Goal: Entertainment & Leisure: Consume media (video, audio)

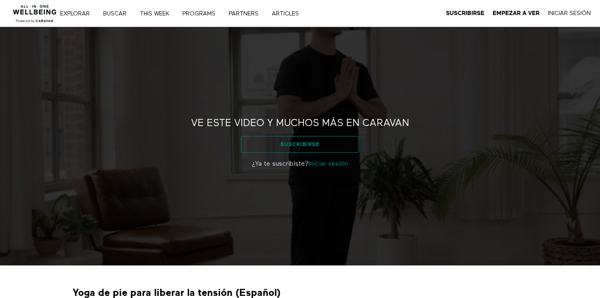
click at [316, 145] on link "Suscribirse" at bounding box center [300, 144] width 118 height 17
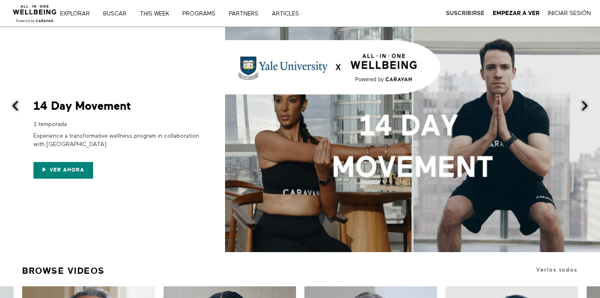
click at [463, 11] on strong "Suscribirse" at bounding box center [465, 13] width 38 height 6
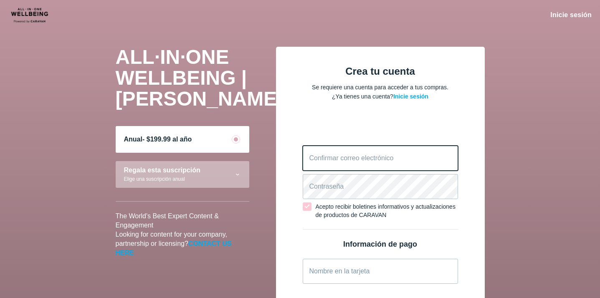
click at [317, 163] on electrónico "Confirmar correo electrónico" at bounding box center [380, 158] width 155 height 25
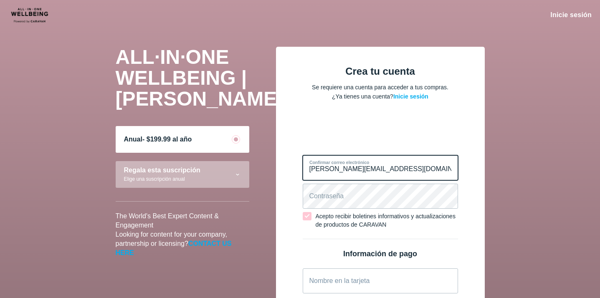
type electrónico "jorge@beliv.cl"
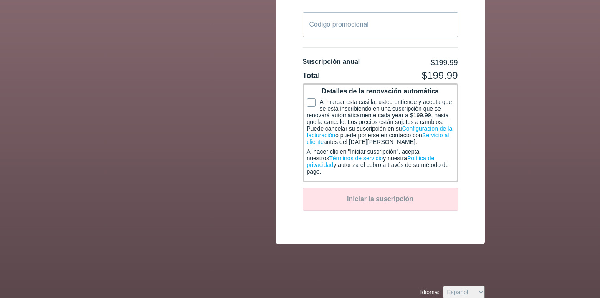
scroll to position [436, 0]
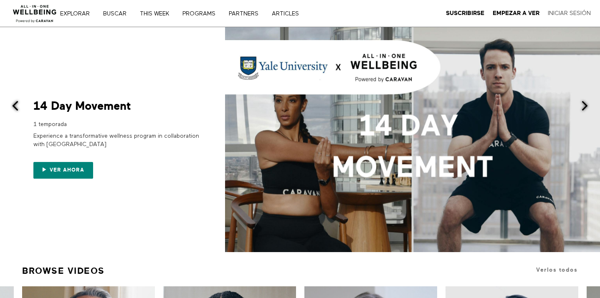
click at [559, 11] on link "Iniciar Sesión" at bounding box center [569, 14] width 43 height 8
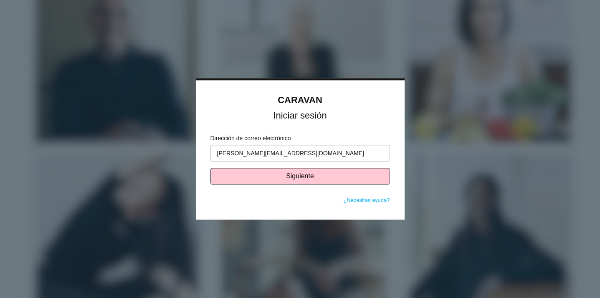
type input "[PERSON_NAME][EMAIL_ADDRESS][DOMAIN_NAME]"
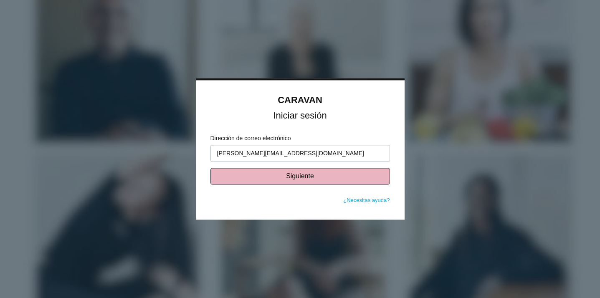
click at [291, 176] on button "Siguiente" at bounding box center [301, 176] width 180 height 17
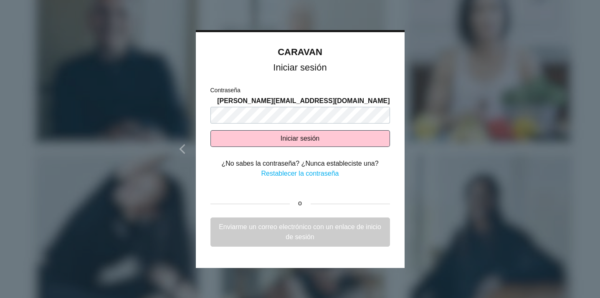
click at [300, 227] on link "Enviarme un correo electrónico con un enlace de inicio de sesión" at bounding box center [301, 232] width 180 height 29
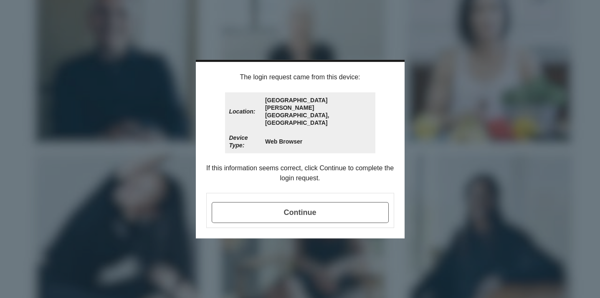
click at [290, 209] on td "Continue" at bounding box center [300, 210] width 185 height 33
click at [300, 202] on span "Continue" at bounding box center [300, 212] width 177 height 21
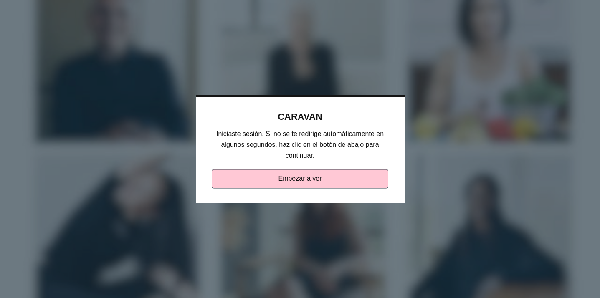
click at [310, 168] on div "CARAVAN Iniciaste sesión. Si no se te redirige automáticamente en algunos segun…" at bounding box center [300, 150] width 183 height 77
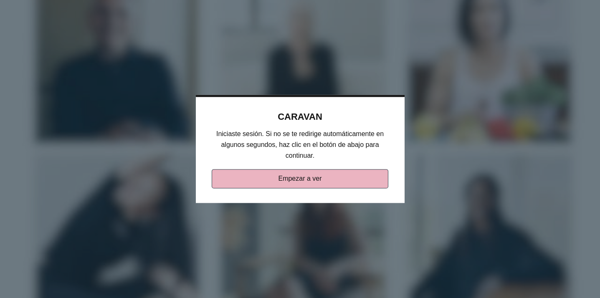
click at [308, 178] on link "Empezar a ver" at bounding box center [300, 179] width 177 height 19
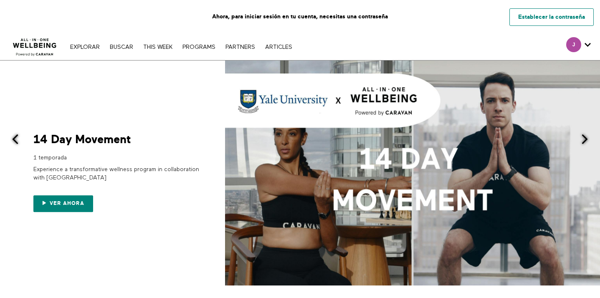
click at [537, 9] on link "Establecer la contraseña" at bounding box center [552, 17] width 84 height 18
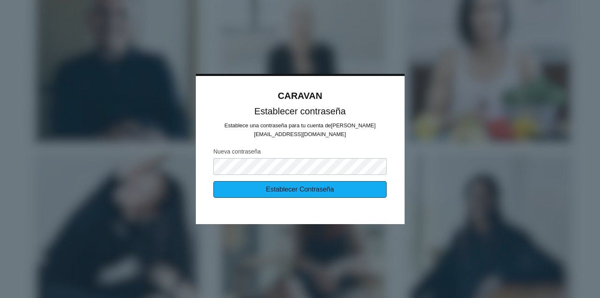
click at [312, 189] on input "Establecer Contraseña" at bounding box center [299, 189] width 173 height 17
type input "Enviando…"
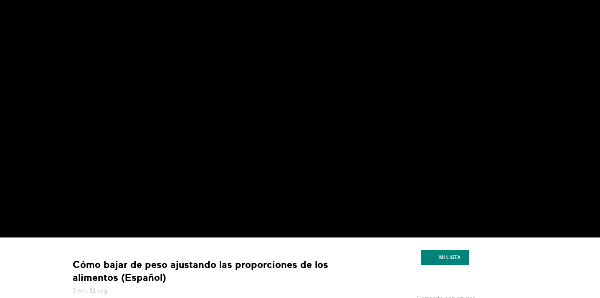
scroll to position [26, 0]
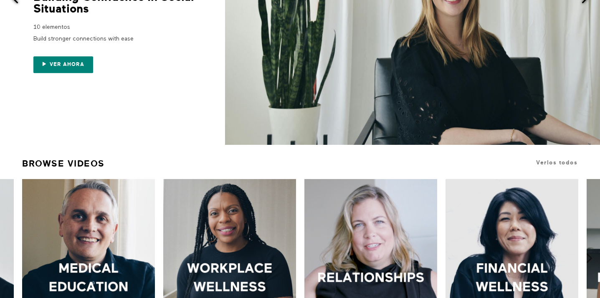
scroll to position [223, 0]
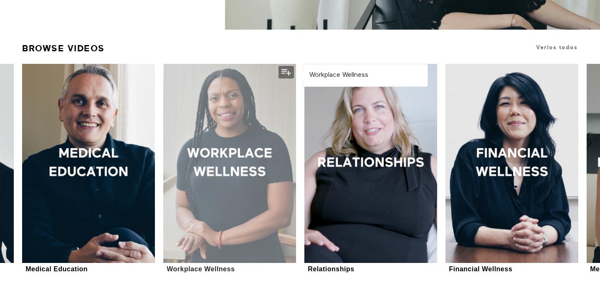
click at [228, 144] on div at bounding box center [229, 163] width 133 height 199
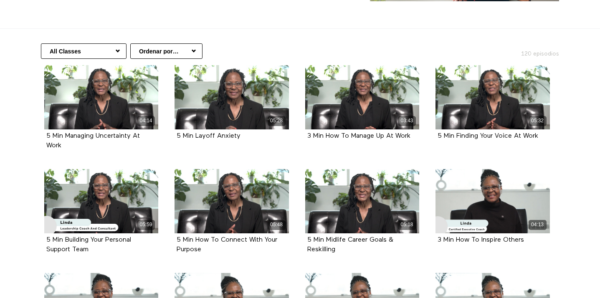
scroll to position [149, 0]
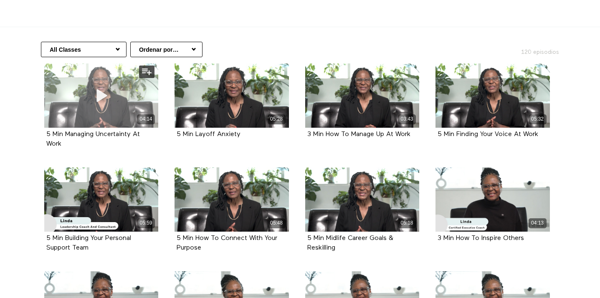
click at [96, 121] on div "04:14" at bounding box center [101, 119] width 114 height 10
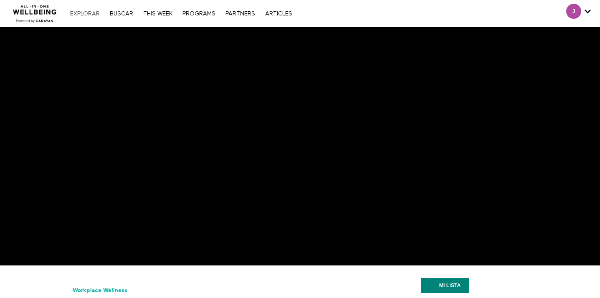
click at [81, 15] on link "Explorar" at bounding box center [85, 14] width 38 height 6
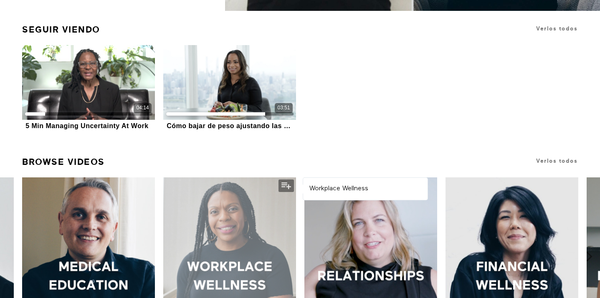
scroll to position [225, 0]
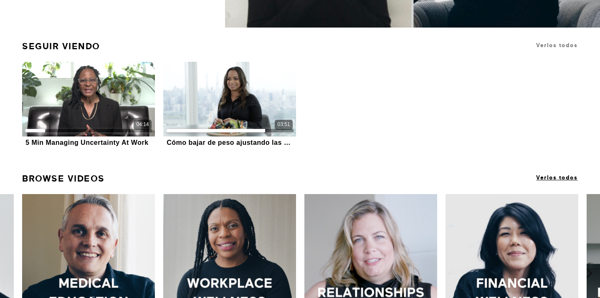
click at [555, 177] on span "Verlos todos" at bounding box center [556, 178] width 41 height 6
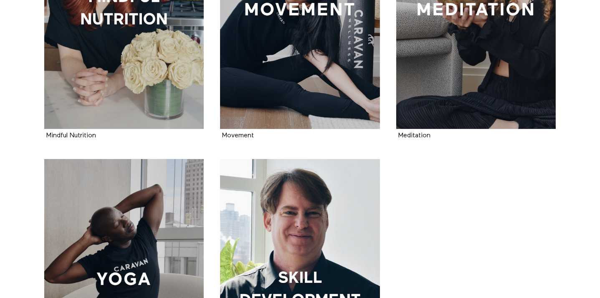
scroll to position [836, 0]
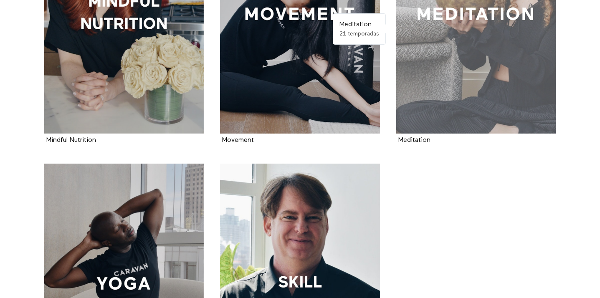
click at [464, 20] on div at bounding box center [476, 14] width 160 height 240
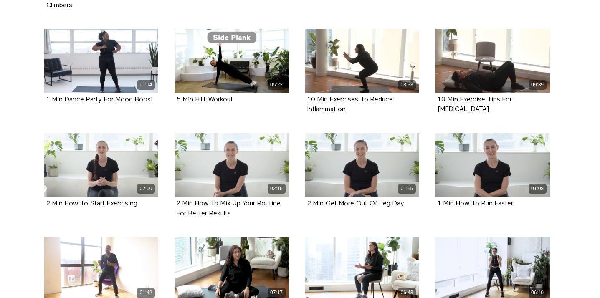
scroll to position [463, 0]
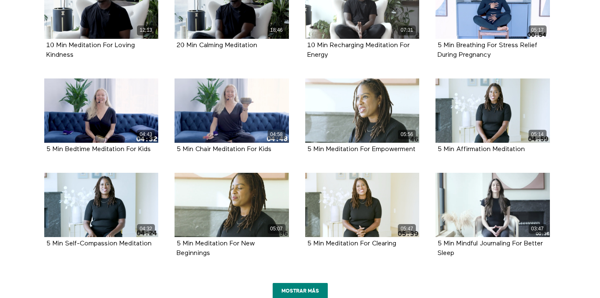
scroll to position [1845, 0]
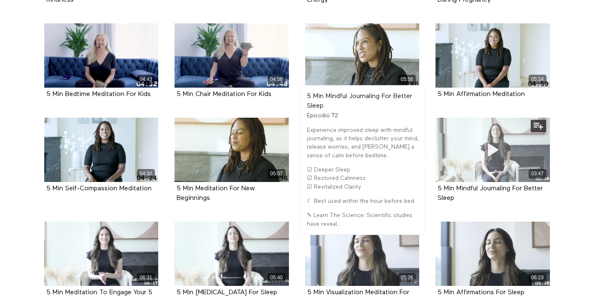
click at [491, 143] on icon at bounding box center [492, 150] width 25 height 15
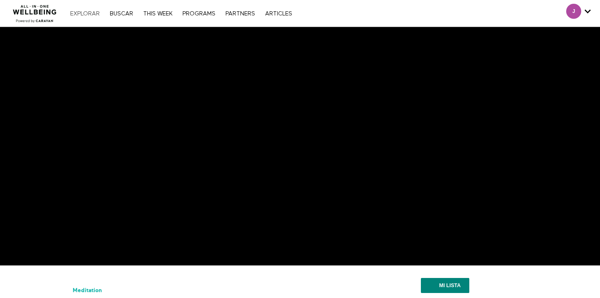
click at [80, 15] on link "Explorar" at bounding box center [85, 14] width 38 height 6
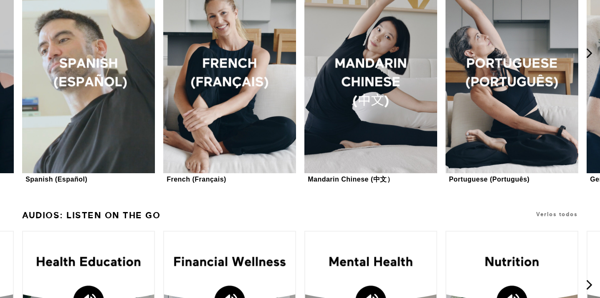
scroll to position [849, 0]
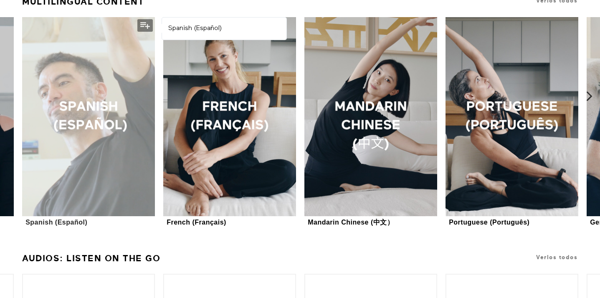
click at [115, 104] on div at bounding box center [88, 116] width 133 height 199
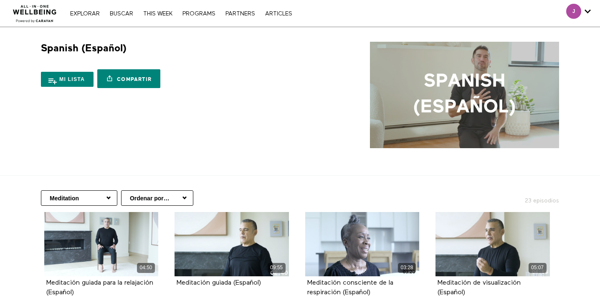
click at [94, 198] on select "Meditation Yoga All Classes Fitness Mental Health Nutrition Health Education Fi…" at bounding box center [79, 197] width 76 height 15
select select "https://app.allinonewellbeing.com/spanish-espanol-1/season:5"
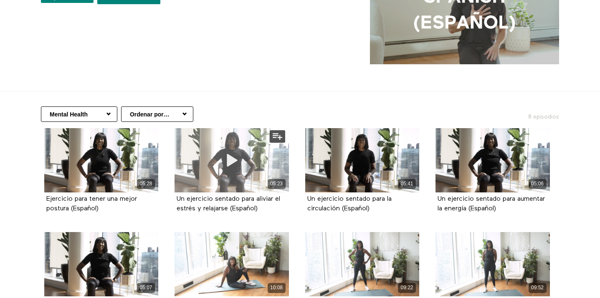
scroll to position [101, 0]
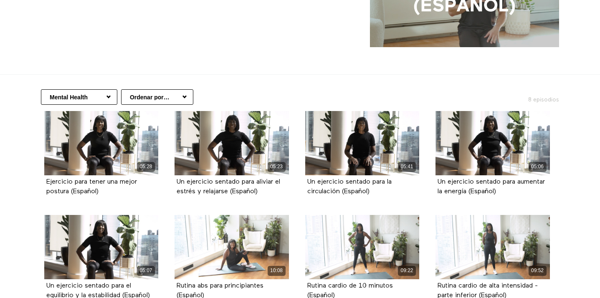
click at [101, 93] on select "Meditation Yoga All Classes Fitness Mental Health Nutrition Health Education Fi…" at bounding box center [79, 96] width 76 height 15
select select "[URL][DOMAIN_NAME]"
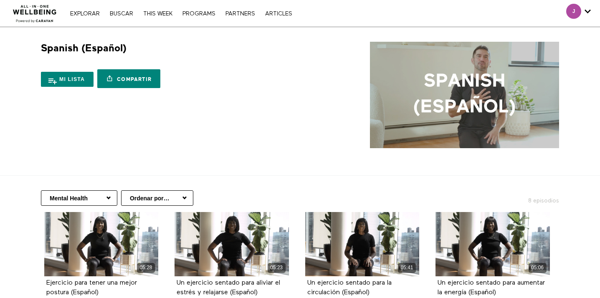
click at [88, 201] on select "Meditation Yoga All Classes Fitness Mental Health Nutrition Health Education Fi…" at bounding box center [79, 197] width 76 height 15
select select "[URL][DOMAIN_NAME]"
click at [109, 202] on select "Meditation Yoga All Classes Fitness Mental Health Nutrition Health Education Fi…" at bounding box center [79, 197] width 76 height 15
select select "[URL][DOMAIN_NAME]"
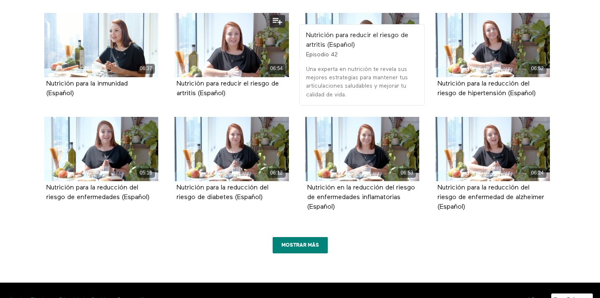
scroll to position [1259, 0]
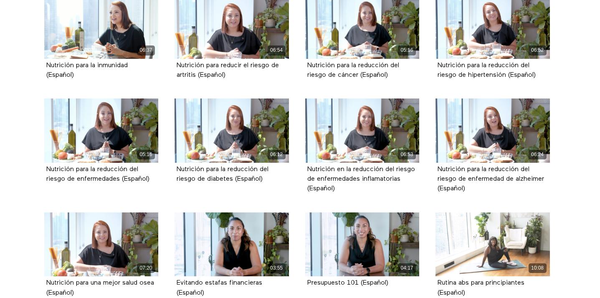
click at [302, 227] on div "04:17 Presupuesto 101 (Español) Episodio 51" at bounding box center [362, 257] width 124 height 88
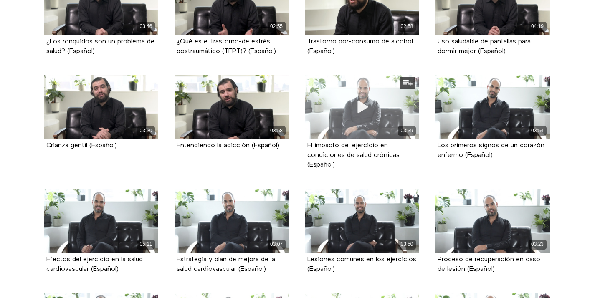
scroll to position [330, 0]
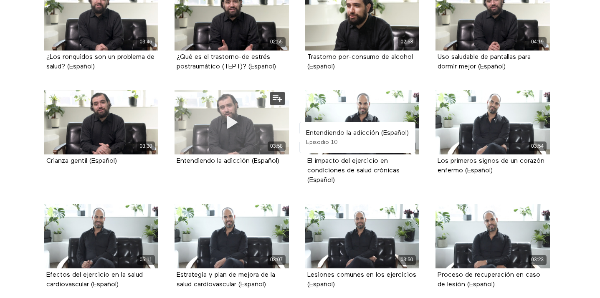
click at [230, 122] on icon at bounding box center [231, 122] width 25 height 15
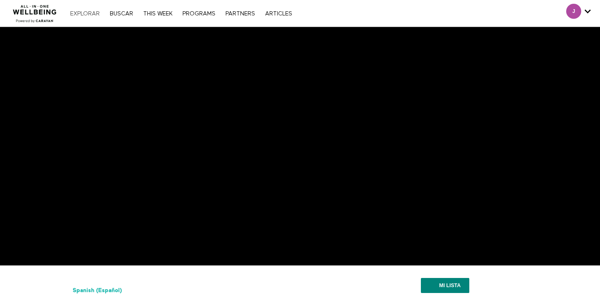
click at [94, 15] on link "Explorar" at bounding box center [85, 14] width 38 height 6
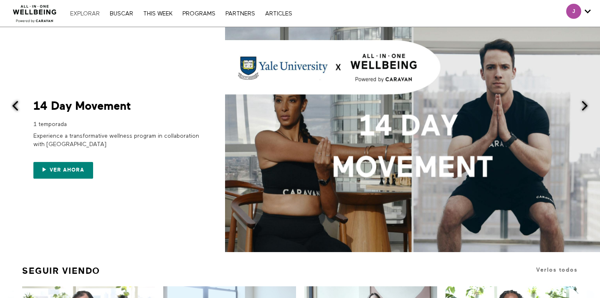
click at [86, 12] on link "Explorar" at bounding box center [85, 14] width 38 height 6
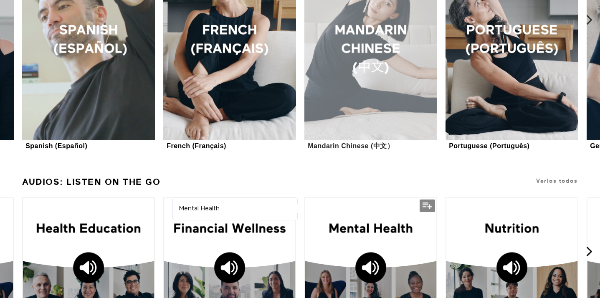
scroll to position [1008, 0]
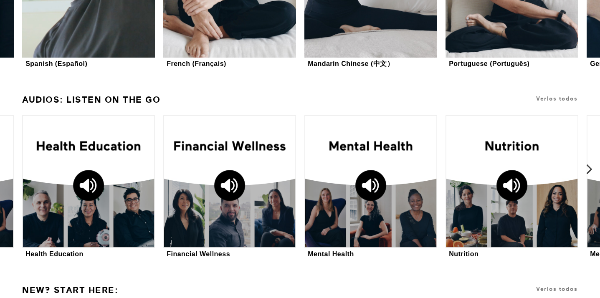
click at [587, 170] on icon at bounding box center [589, 169] width 10 height 10
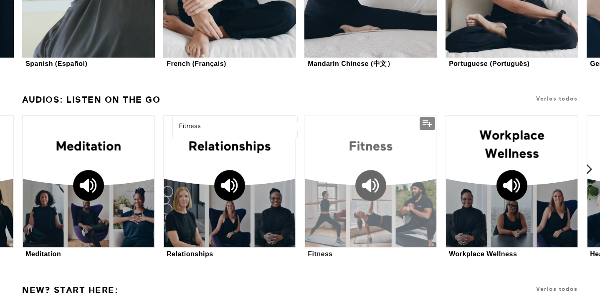
click at [406, 161] on div at bounding box center [371, 181] width 133 height 133
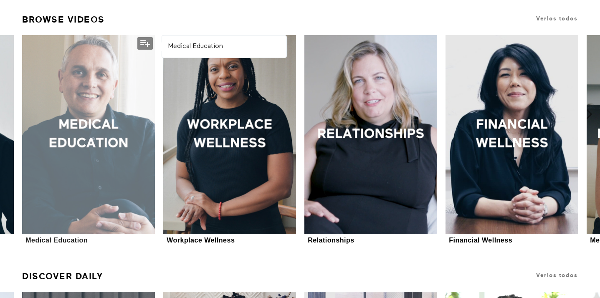
scroll to position [354, 0]
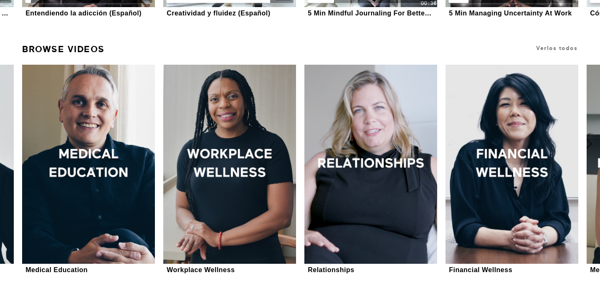
click at [86, 51] on link "Browse Videos" at bounding box center [63, 50] width 83 height 18
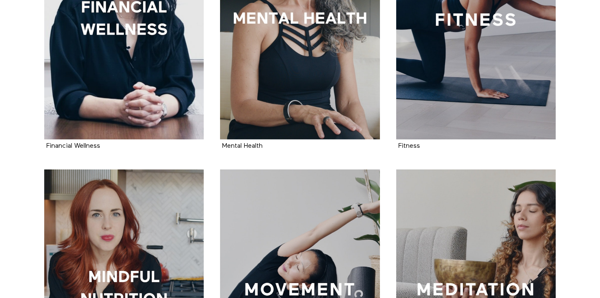
scroll to position [587, 0]
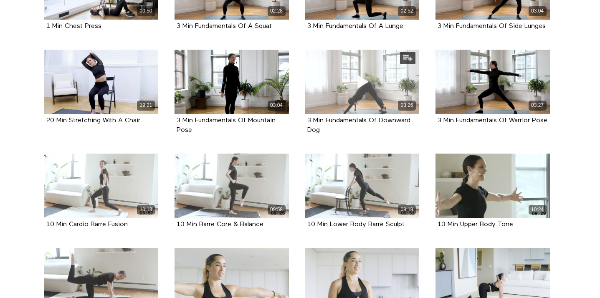
scroll to position [977, 0]
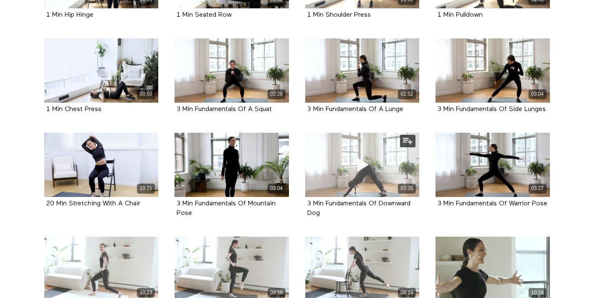
click at [355, 145] on div "03:26" at bounding box center [362, 165] width 114 height 64
